Goal: Information Seeking & Learning: Learn about a topic

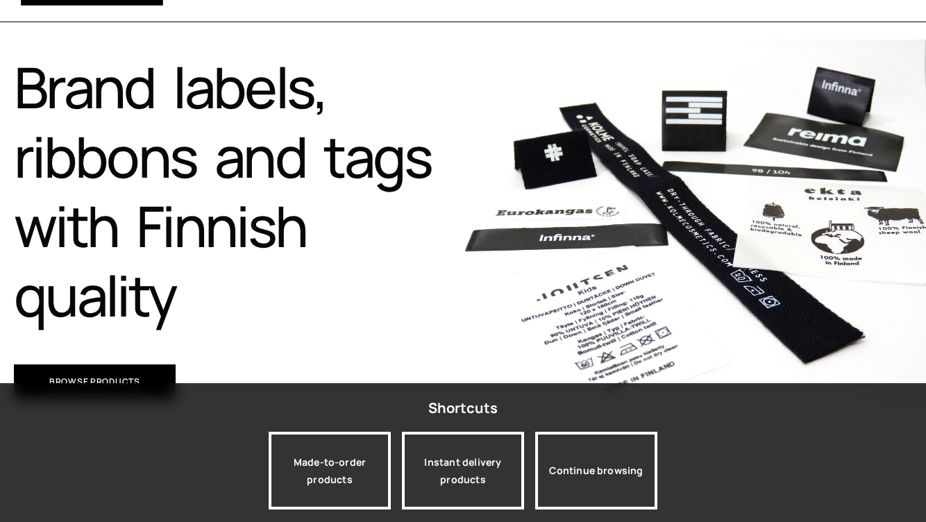
scroll to position [278, 0]
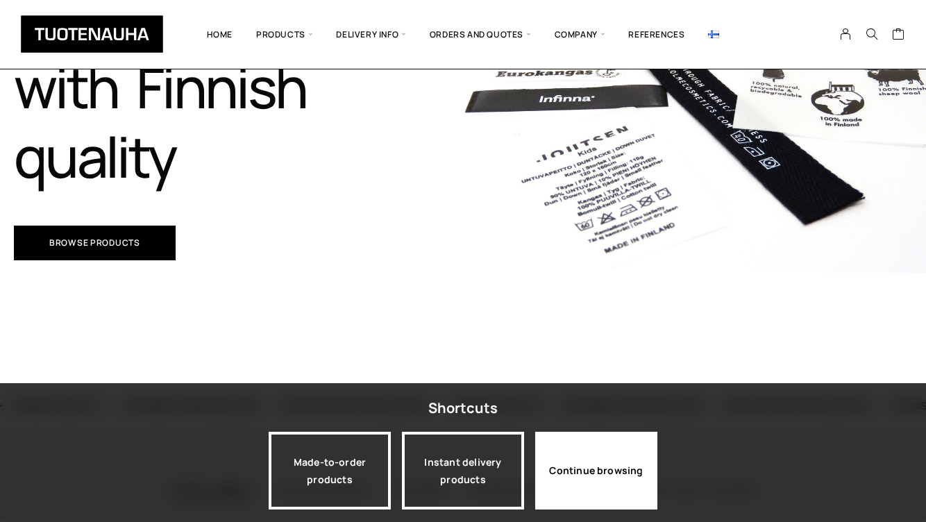
click at [605, 464] on div "Continue browsing" at bounding box center [596, 471] width 122 height 78
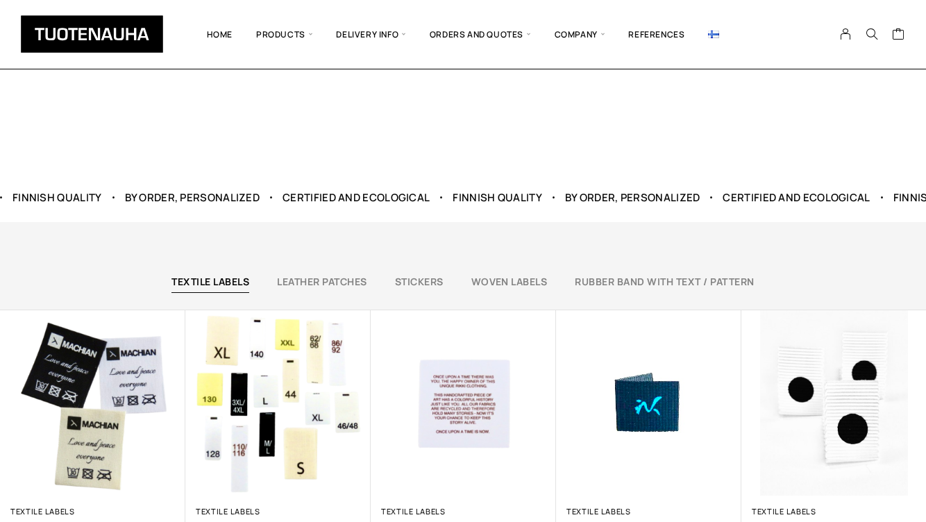
scroll to position [555, 0]
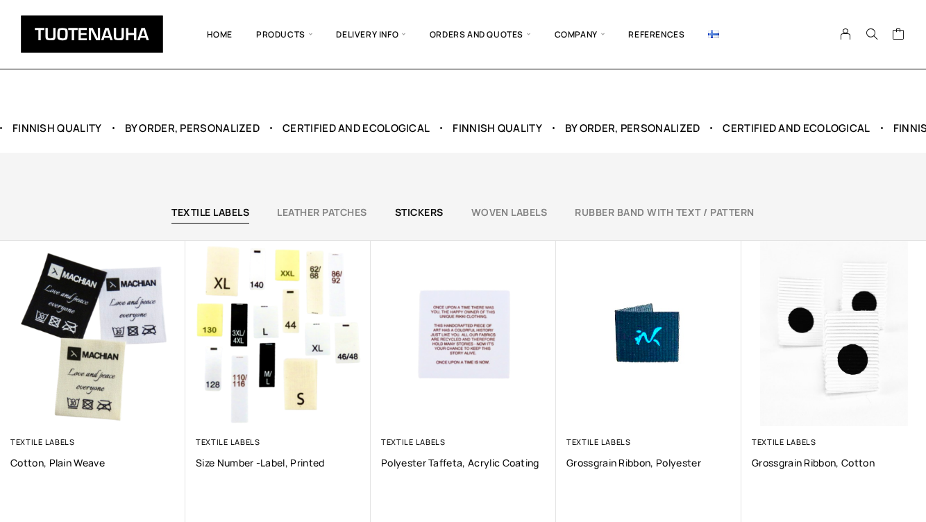
click at [419, 213] on link "Stickers" at bounding box center [419, 211] width 49 height 13
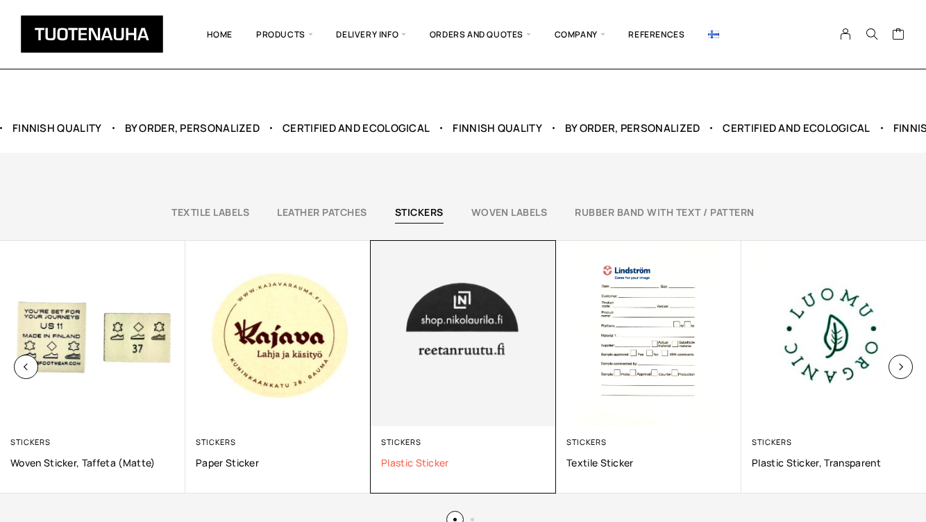
click at [421, 459] on span "Plastic sticker" at bounding box center [463, 462] width 164 height 13
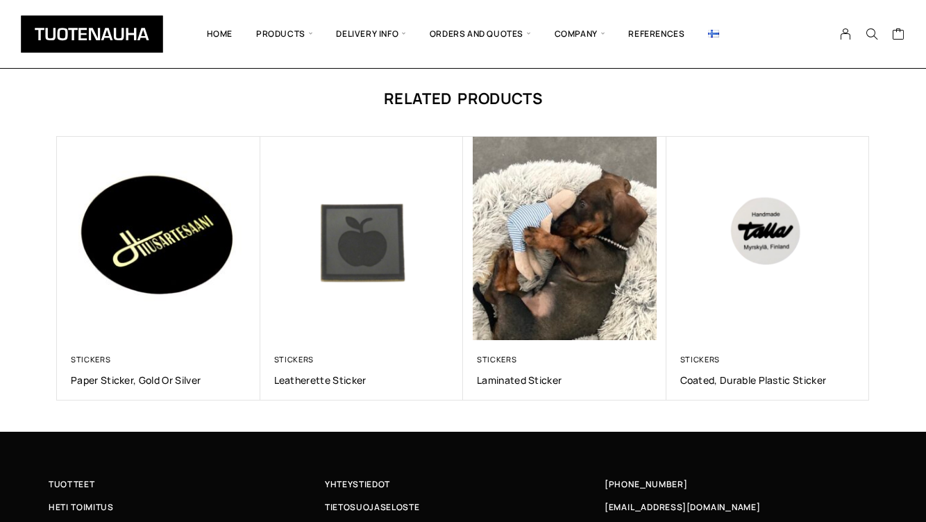
scroll to position [1110, 0]
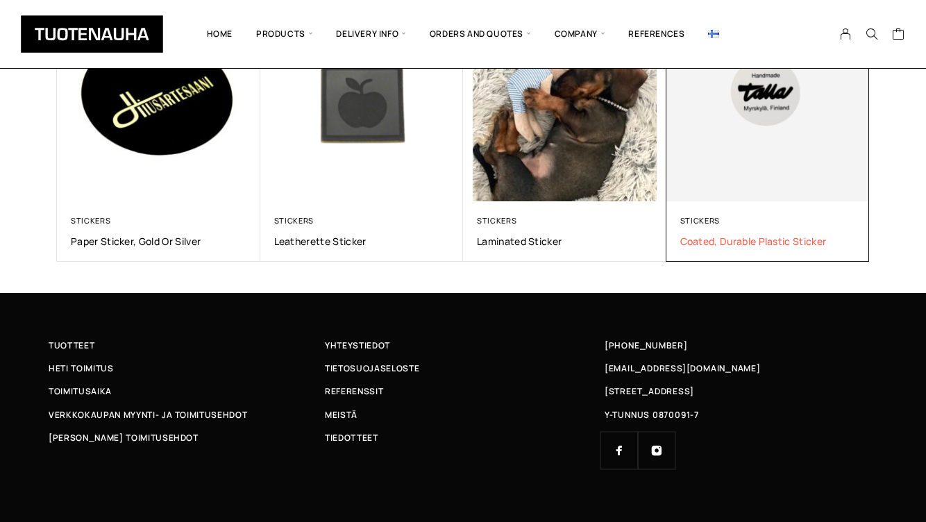
click at [754, 239] on span "Coated, Durable Plastic Sticker" at bounding box center [768, 241] width 176 height 13
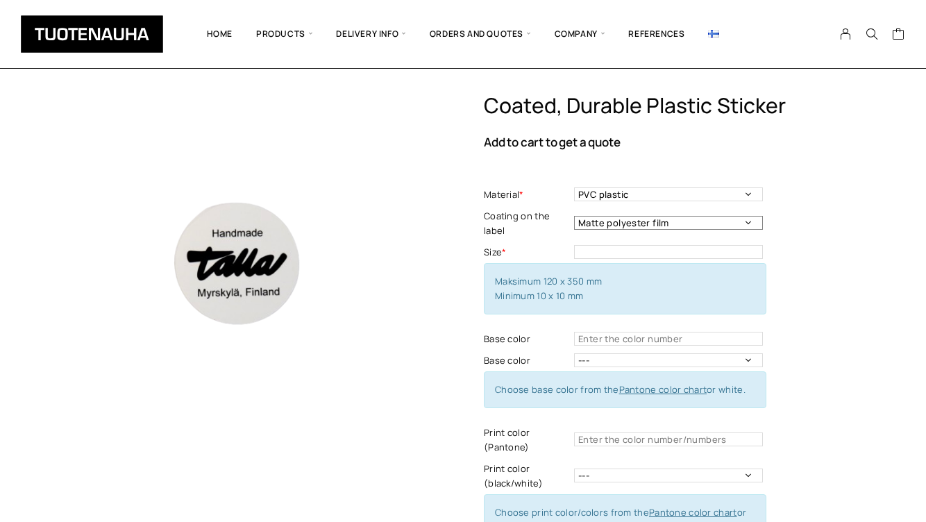
click at [746, 224] on select "Matte polyester film" at bounding box center [668, 223] width 189 height 14
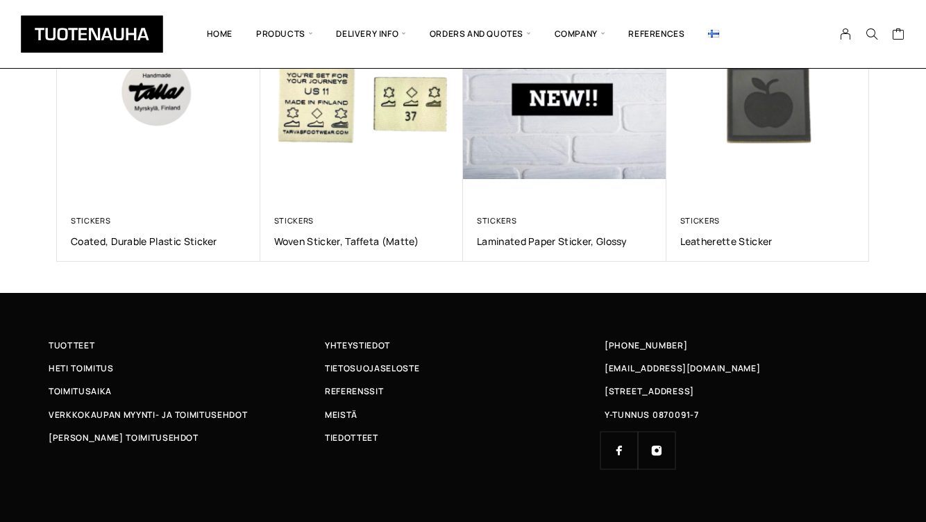
scroll to position [1041, 0]
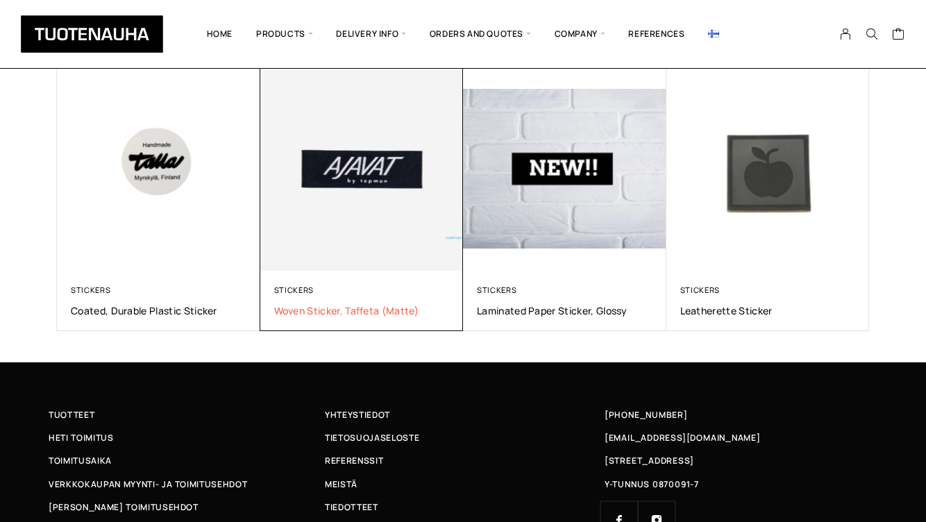
click at [316, 308] on span "Woven sticker, taffeta (matte)" at bounding box center [362, 310] width 176 height 13
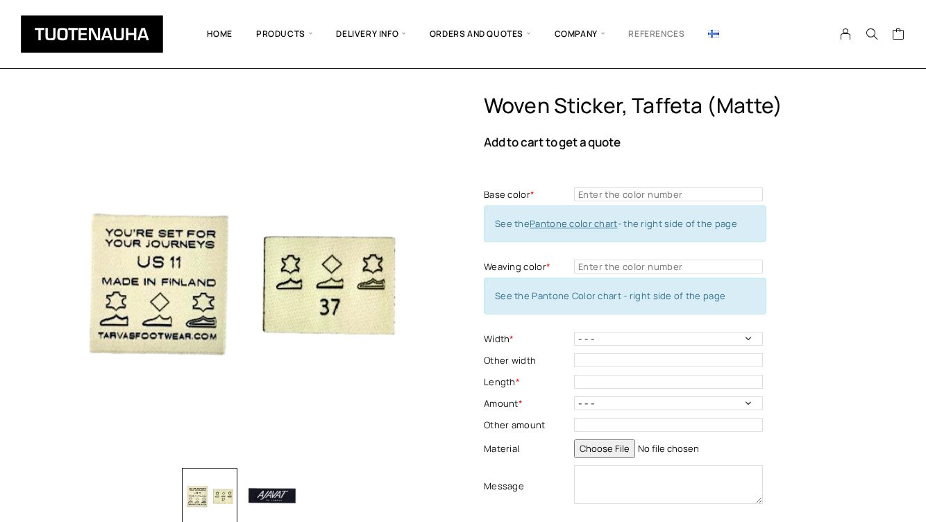
click at [648, 31] on link "References" at bounding box center [656, 33] width 80 height 47
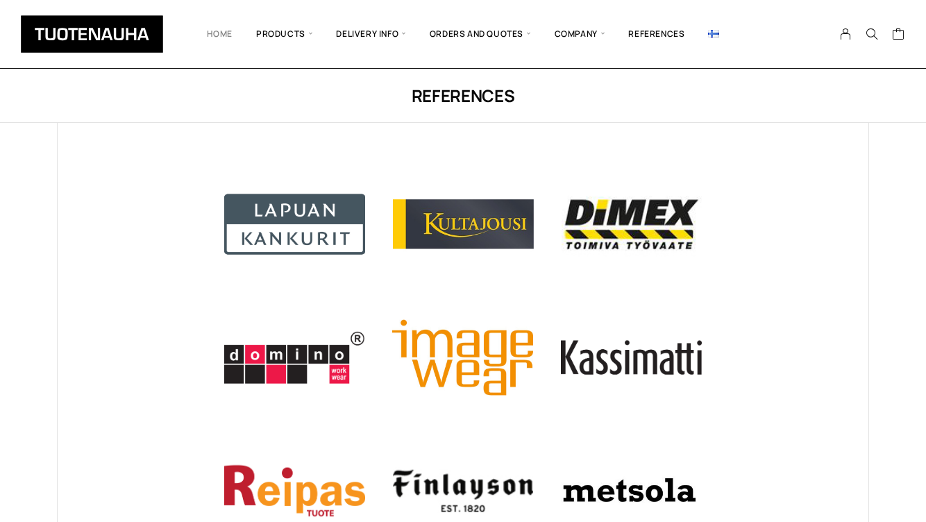
click at [221, 32] on link "Home" at bounding box center [219, 33] width 49 height 47
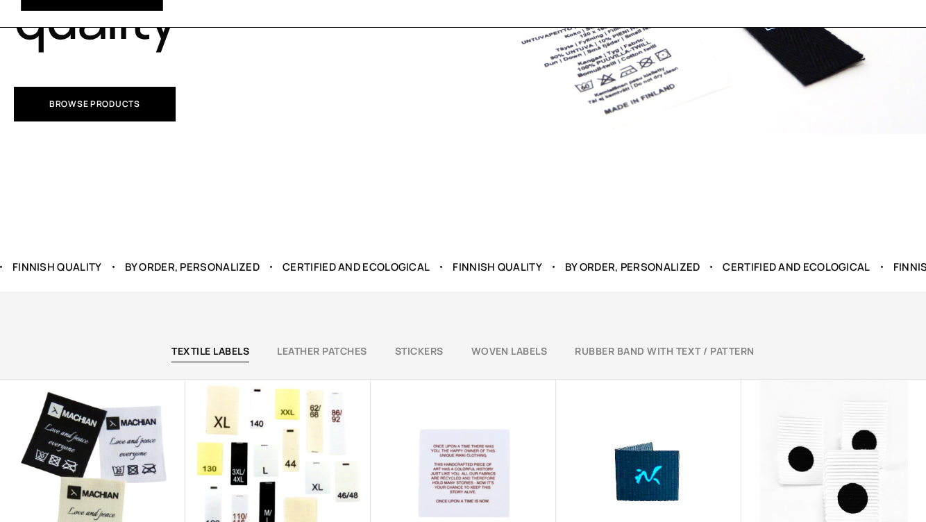
scroll to position [486, 0]
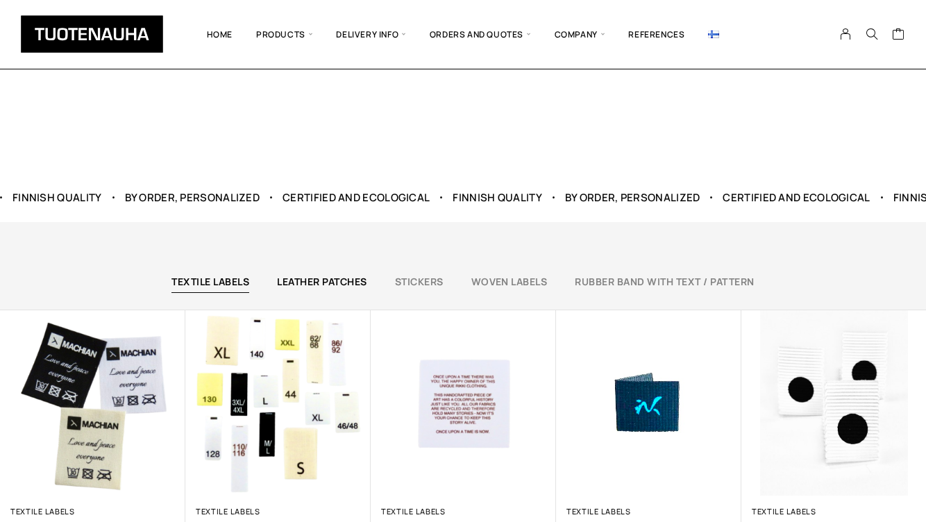
click at [338, 278] on link "Leather patches" at bounding box center [322, 281] width 90 height 13
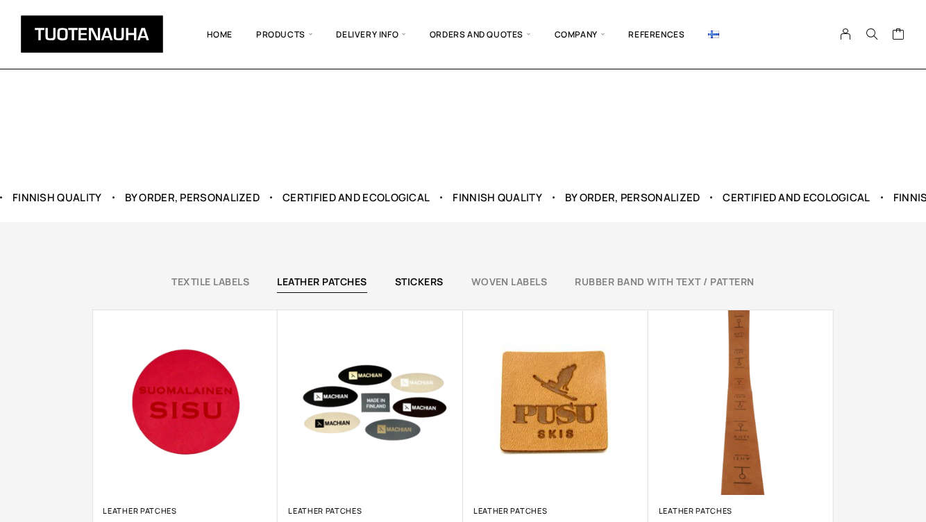
click at [429, 279] on link "Stickers" at bounding box center [419, 281] width 49 height 13
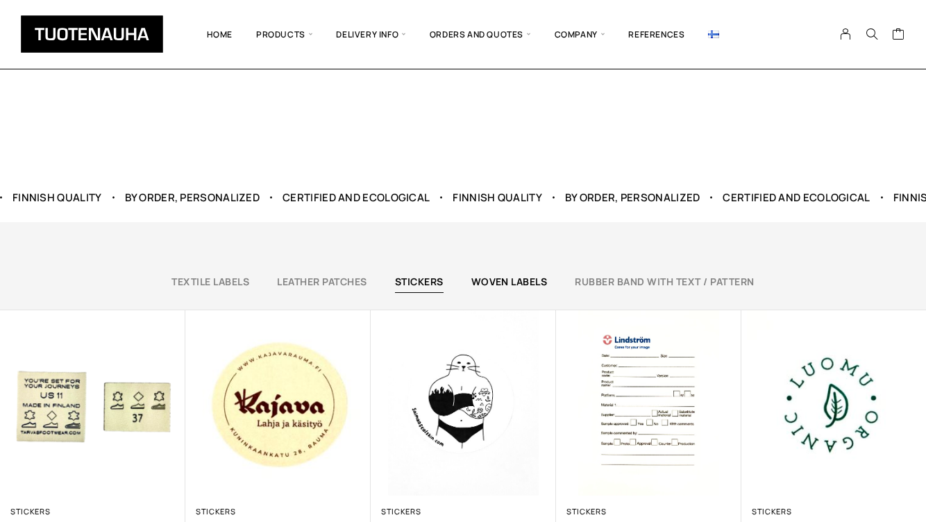
click at [528, 282] on link "Woven labels" at bounding box center [509, 281] width 76 height 13
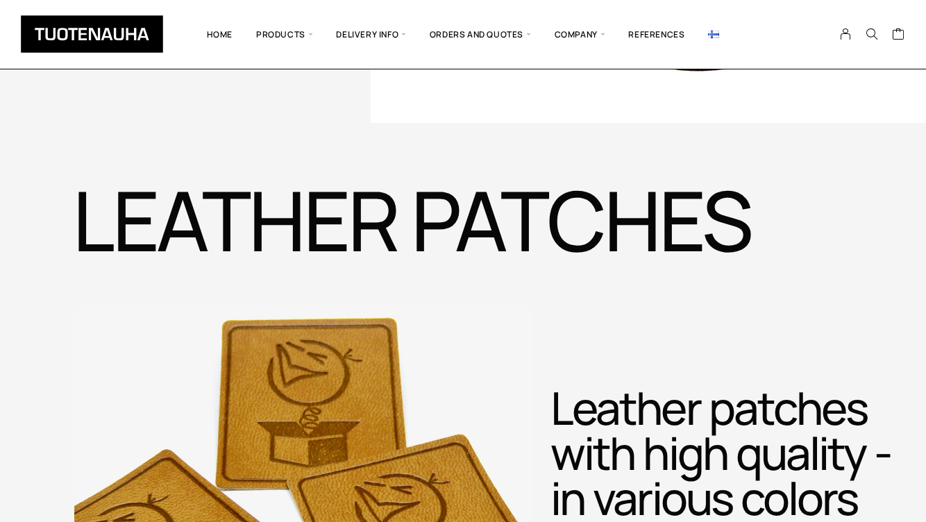
scroll to position [2568, 0]
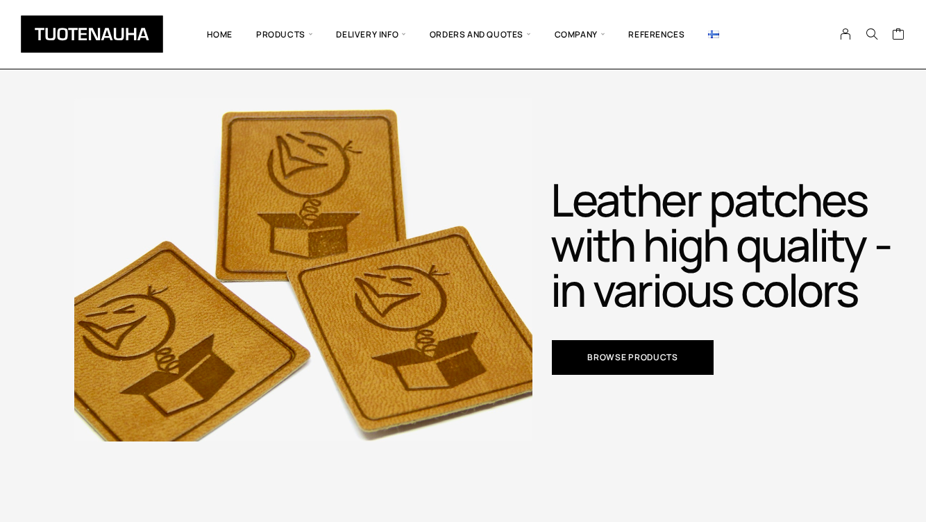
click at [631, 362] on span "Browse products" at bounding box center [632, 357] width 91 height 8
